Goal: Find specific page/section: Find specific page/section

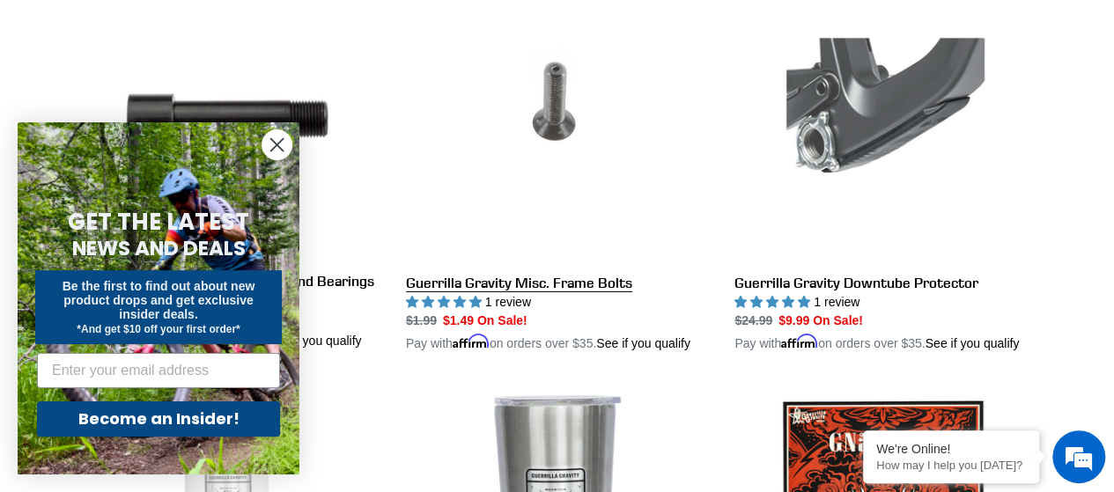
scroll to position [2818, 0]
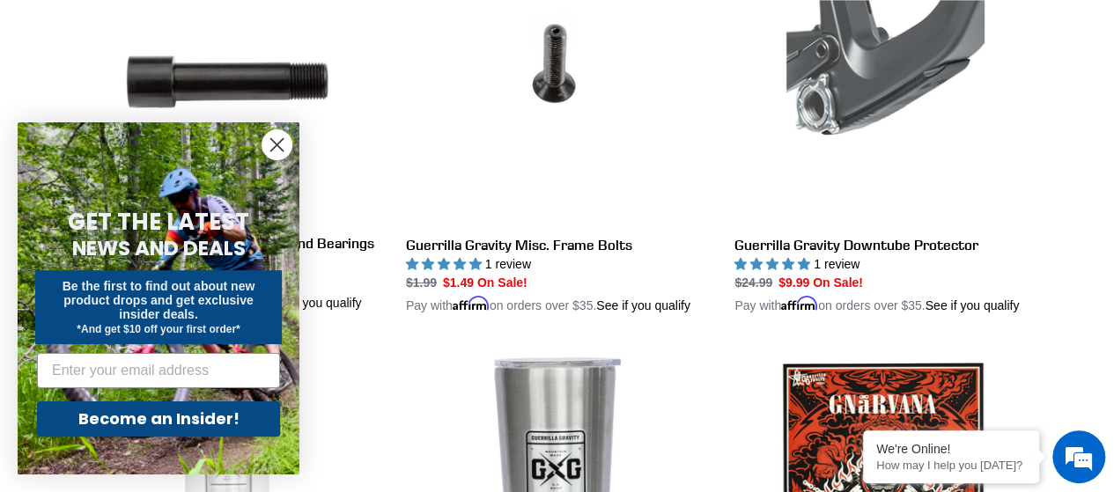
click at [277, 145] on icon "Close dialog" at bounding box center [277, 145] width 12 height 12
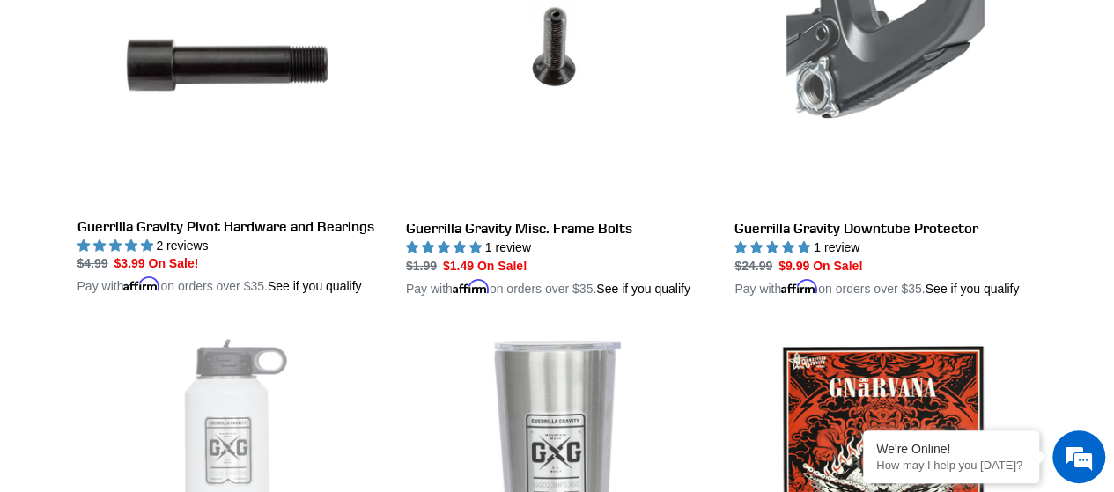
scroll to position [2739, 0]
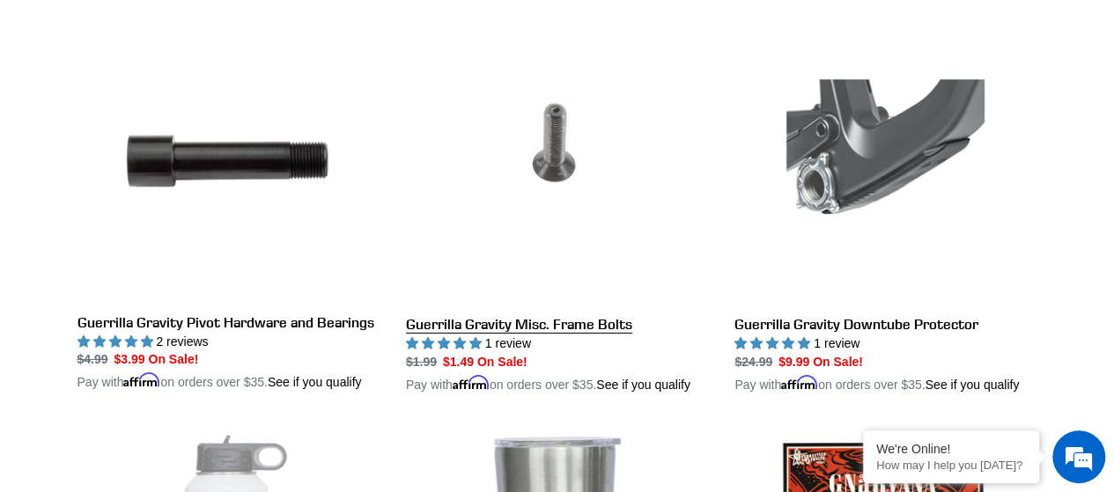
click at [478, 337] on link "Guerrilla Gravity Misc. Frame Bolts" at bounding box center [557, 198] width 302 height 394
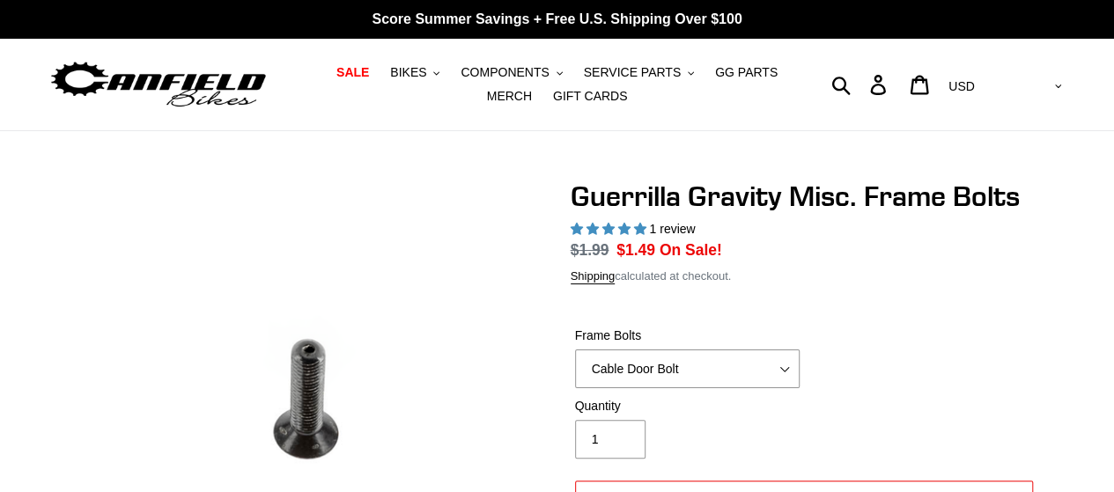
select select "highest-rating"
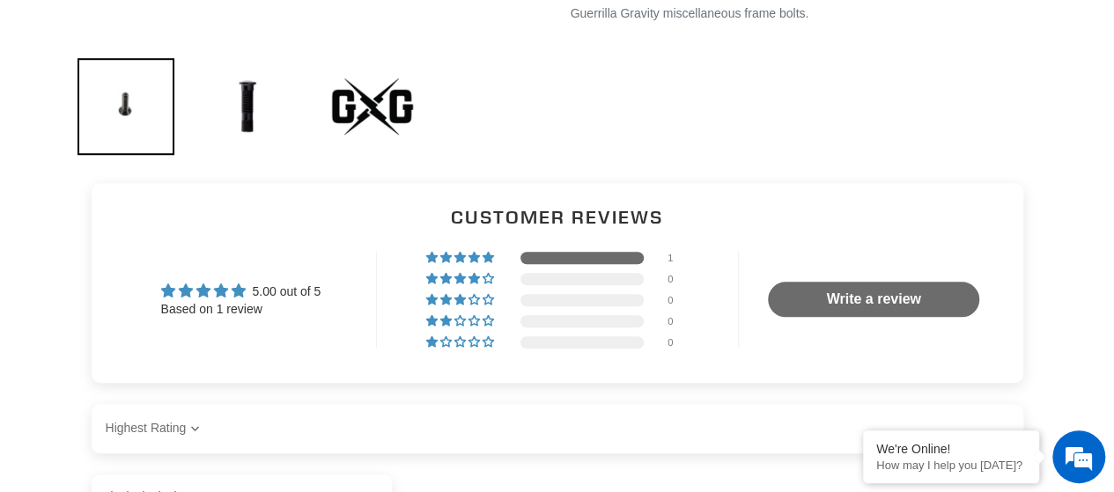
scroll to position [88, 0]
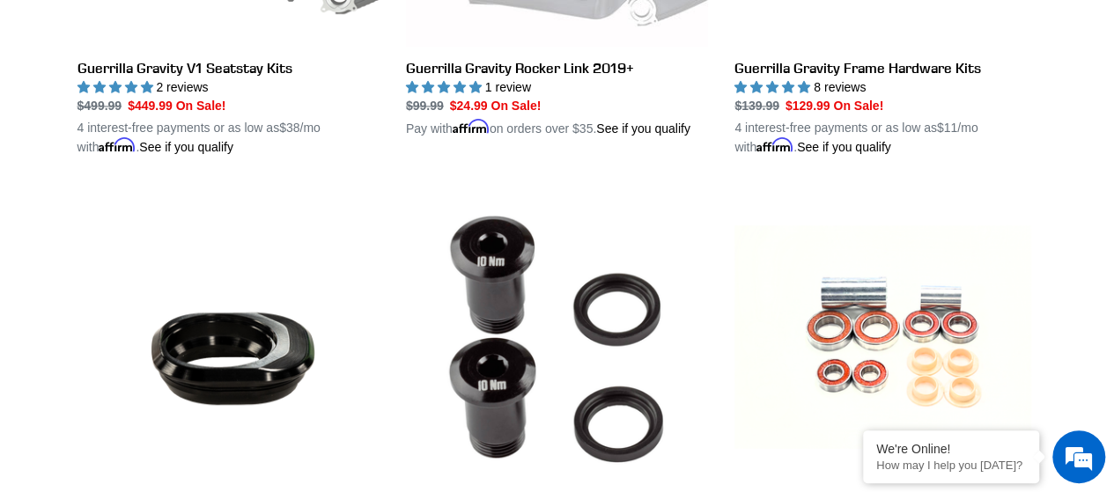
scroll to position [1282, 0]
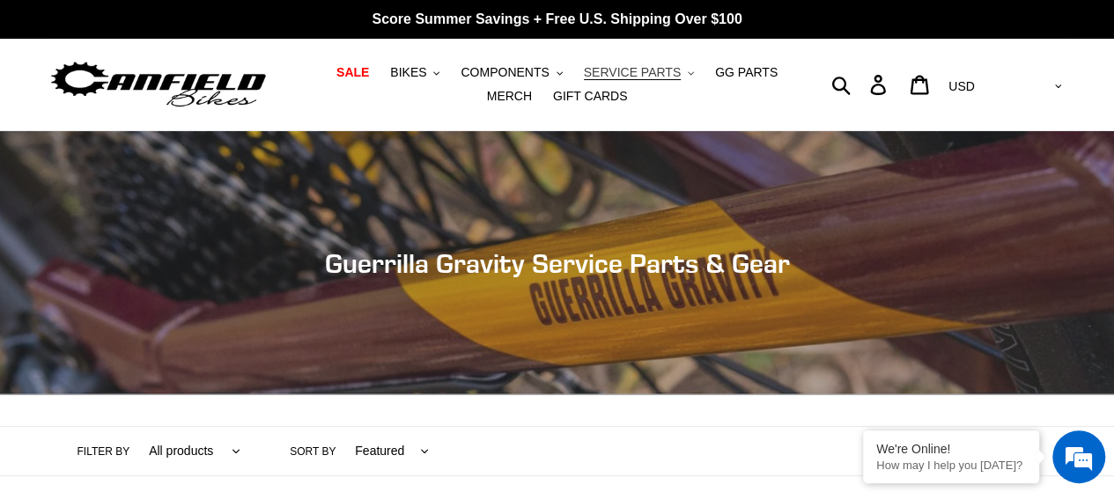
click at [638, 68] on button "SERVICE PARTS .cls-1{fill:#231f20}" at bounding box center [639, 73] width 128 height 24
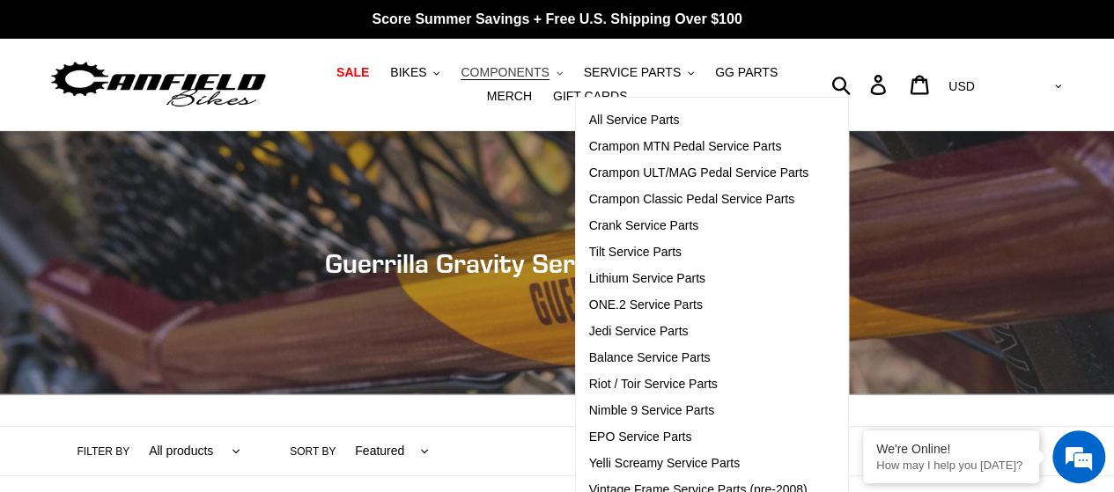
click at [465, 71] on span "COMPONENTS" at bounding box center [505, 72] width 88 height 15
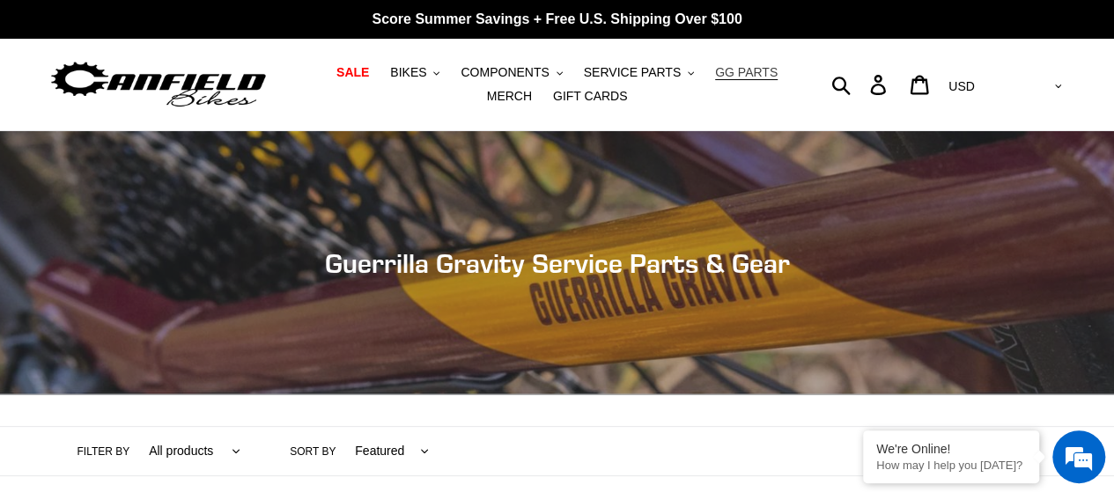
click at [715, 72] on span "GG PARTS" at bounding box center [746, 72] width 63 height 15
